Goal: Transaction & Acquisition: Purchase product/service

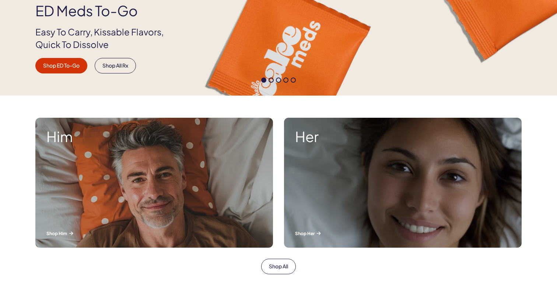
scroll to position [176, 0]
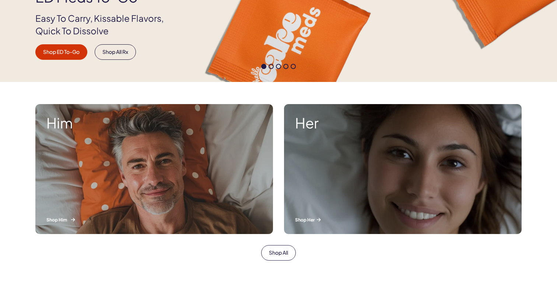
click at [159, 121] on strong "Him" at bounding box center [154, 122] width 216 height 15
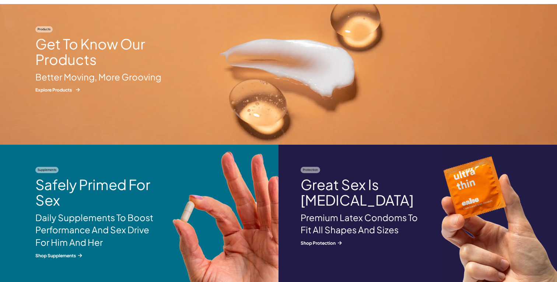
scroll to position [791, 0]
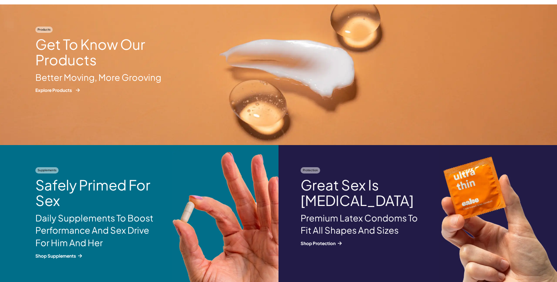
click at [68, 87] on p "Explore Products" at bounding box center [101, 90] width 133 height 6
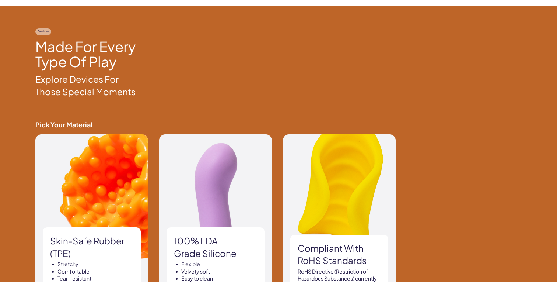
scroll to position [364, 0]
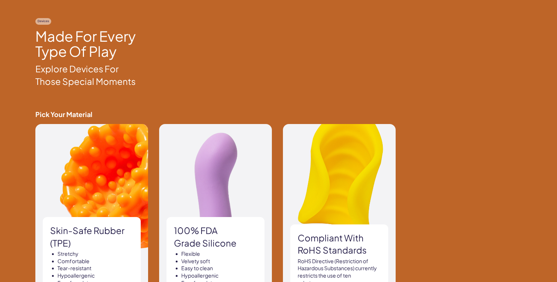
click at [322, 147] on img at bounding box center [339, 215] width 113 height 182
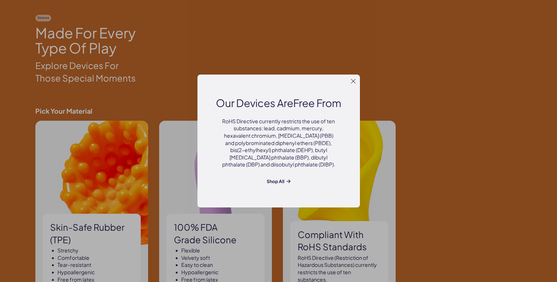
scroll to position [368, 0]
click at [353, 83] on icon at bounding box center [353, 81] width 4 height 4
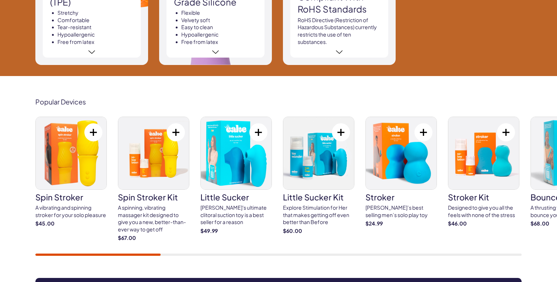
scroll to position [0, 0]
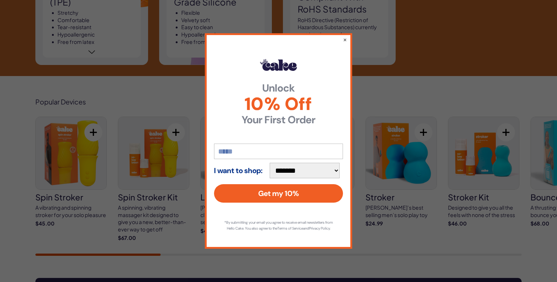
click at [346, 36] on button "×" at bounding box center [345, 39] width 4 height 7
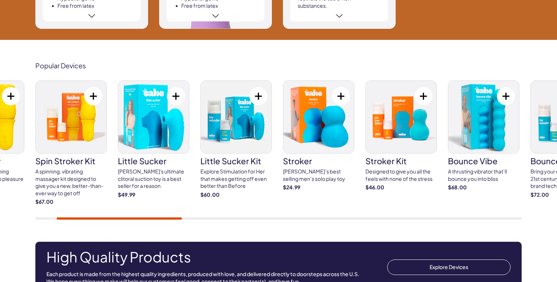
scroll to position [609, 0]
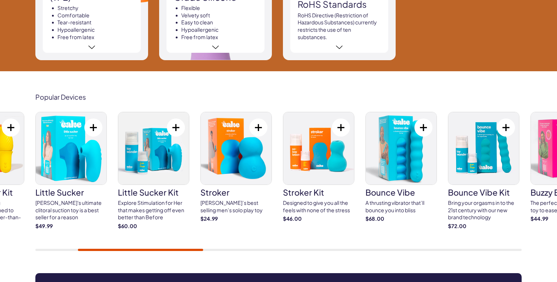
click at [519, 156] on img at bounding box center [484, 148] width 71 height 72
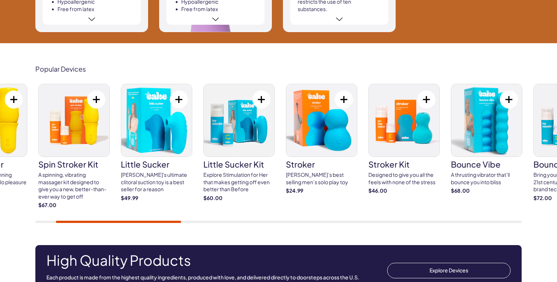
scroll to position [638, 0]
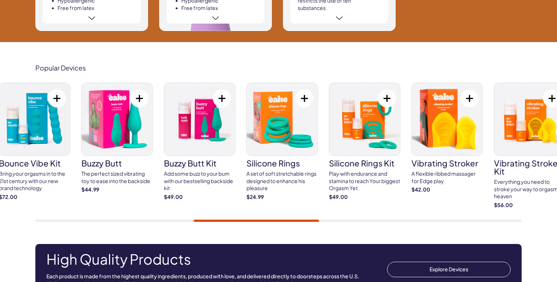
click at [304, 200] on div "spin stroker A vibrating and spinning stroker for your solo pleasure $45.00" at bounding box center [278, 152] width 487 height 139
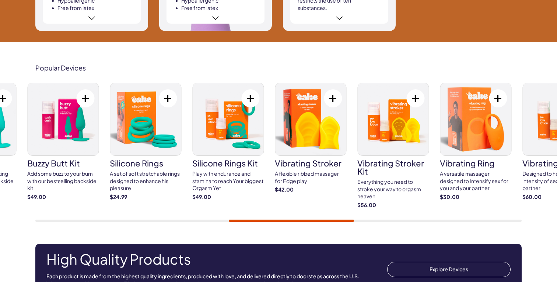
click at [349, 207] on div "spin stroker A vibrating and spinning stroker for your solo pleasure $45.00" at bounding box center [278, 152] width 487 height 139
